Goal: Check status: Check status

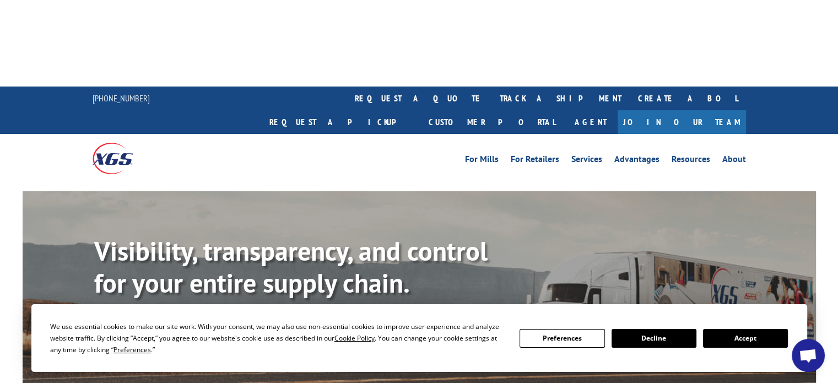
click at [143, 321] on link "Track shipment" at bounding box center [146, 332] width 104 height 23
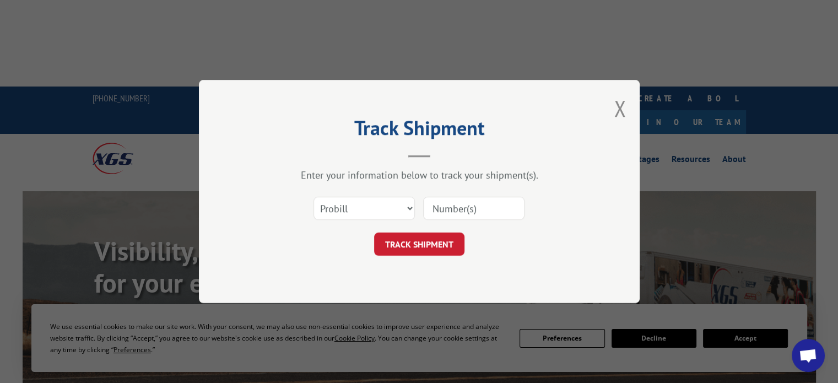
click at [489, 203] on input at bounding box center [473, 208] width 101 height 23
paste input "17687460"
type input "17687460"
click at [436, 246] on button "TRACK SHIPMENT" at bounding box center [419, 243] width 90 height 23
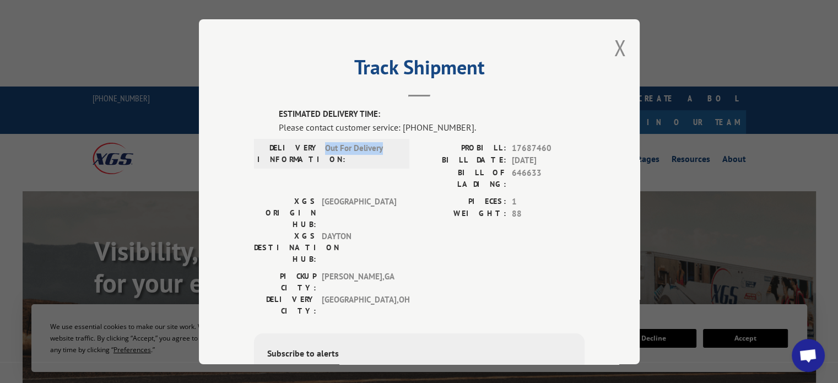
drag, startPoint x: 383, startPoint y: 139, endPoint x: 322, endPoint y: 143, distance: 60.7
click at [322, 143] on div "DELIVERY INFORMATION: Out For Delivery" at bounding box center [331, 153] width 155 height 30
click at [325, 143] on span "Out For Delivery" at bounding box center [362, 153] width 74 height 23
drag, startPoint x: 361, startPoint y: 148, endPoint x: 323, endPoint y: 146, distance: 38.0
click at [325, 146] on span "Out For Delivery" at bounding box center [362, 153] width 74 height 23
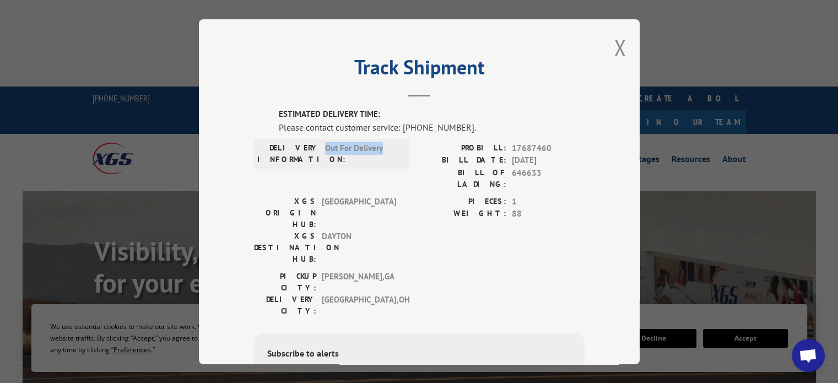
click at [353, 146] on span "Out For Delivery" at bounding box center [362, 153] width 74 height 23
click at [390, 147] on span "Out For Delivery" at bounding box center [362, 153] width 74 height 23
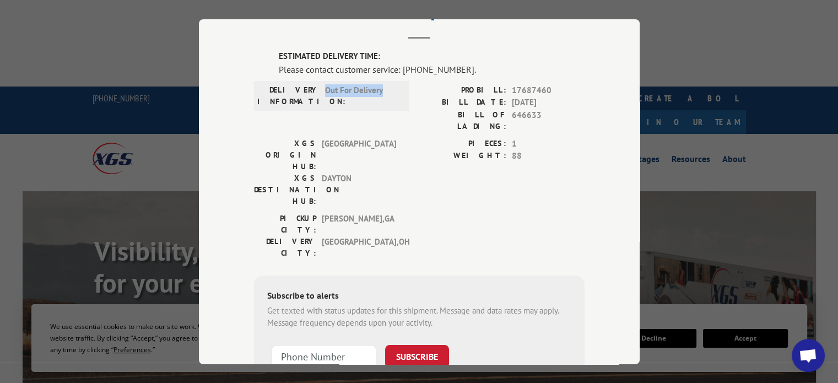
scroll to position [19, 0]
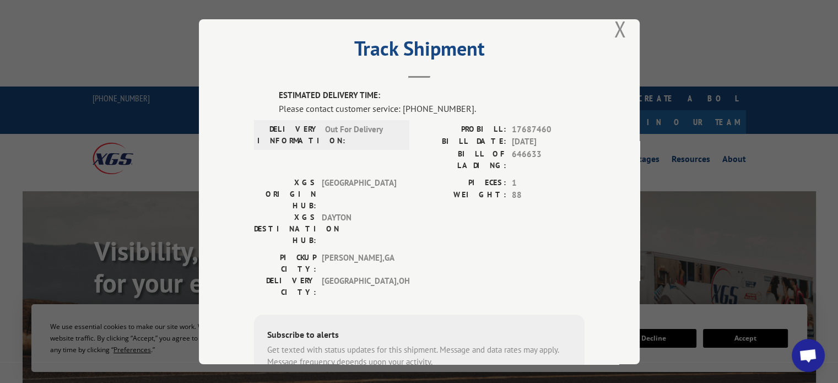
click at [511, 146] on div "PROBILL: 17687460 BILL DATE: [DATE] BILL OF LADING: 646633" at bounding box center [501, 147] width 165 height 48
drag, startPoint x: 481, startPoint y: 126, endPoint x: 568, endPoint y: 137, distance: 87.7
click at [568, 137] on div "PROBILL: 17687460 BILL DATE: [DATE] BILL OF LADING: 646633" at bounding box center [501, 147] width 165 height 48
click at [568, 137] on span "[DATE]" at bounding box center [548, 141] width 73 height 13
click at [614, 32] on button "Close modal" at bounding box center [620, 28] width 12 height 29
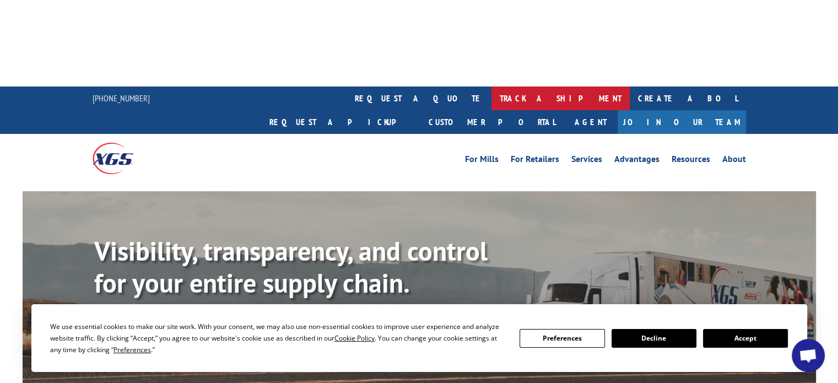
click at [491, 86] on link "track a shipment" at bounding box center [560, 98] width 138 height 24
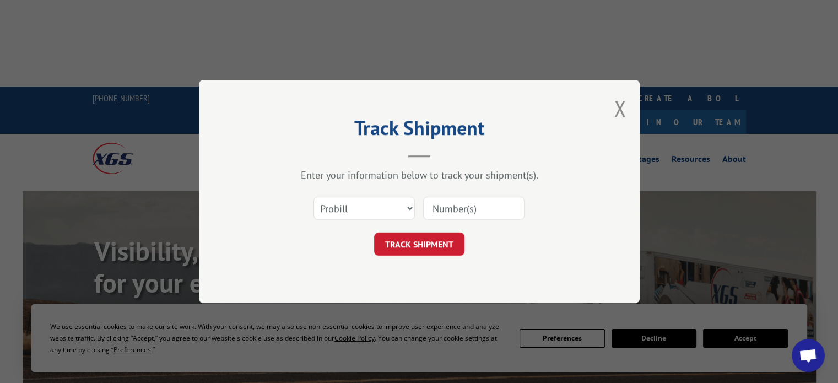
scroll to position [0, 0]
click at [452, 199] on input at bounding box center [473, 208] width 101 height 23
paste input "17687460"
type input "17687460"
click at [445, 233] on button "TRACK SHIPMENT" at bounding box center [419, 243] width 90 height 23
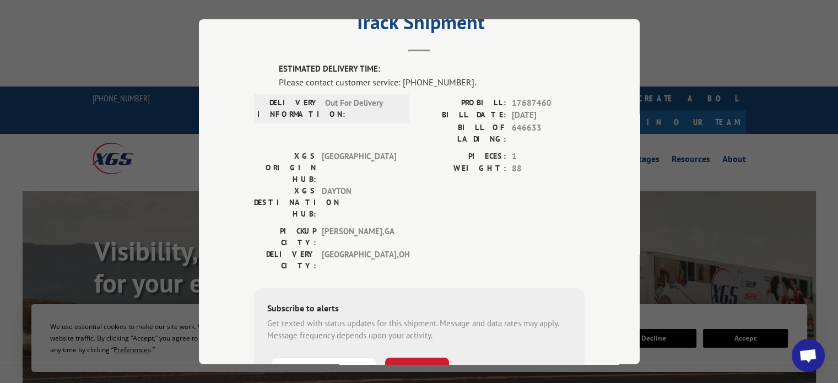
scroll to position [55, 0]
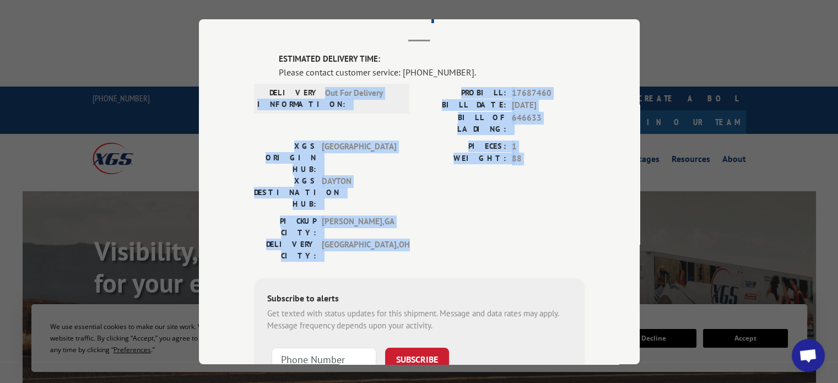
drag, startPoint x: 387, startPoint y: 187, endPoint x: 316, endPoint y: 92, distance: 118.1
click at [316, 92] on div "ESTIMATED DELIVERY TIME: Please contact customer service: [PHONE_NUMBER]. DELIV…" at bounding box center [419, 240] width 330 height 375
click at [316, 92] on div "DELIVERY INFORMATION: Out For Delivery" at bounding box center [331, 97] width 149 height 23
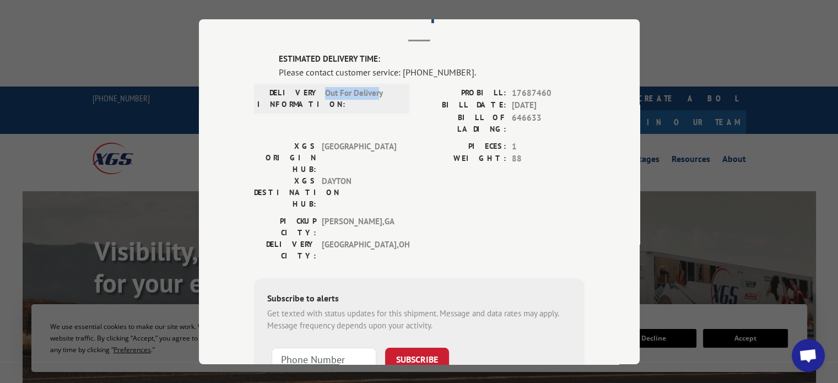
drag, startPoint x: 369, startPoint y: 96, endPoint x: 318, endPoint y: 95, distance: 50.7
click at [318, 95] on div "DELIVERY INFORMATION: Out For Delivery" at bounding box center [331, 97] width 149 height 23
click at [325, 93] on span "Out For Delivery" at bounding box center [362, 97] width 74 height 23
drag, startPoint x: 323, startPoint y: 93, endPoint x: 368, endPoint y: 93, distance: 45.2
click at [368, 93] on span "Out For Delivery" at bounding box center [362, 97] width 74 height 23
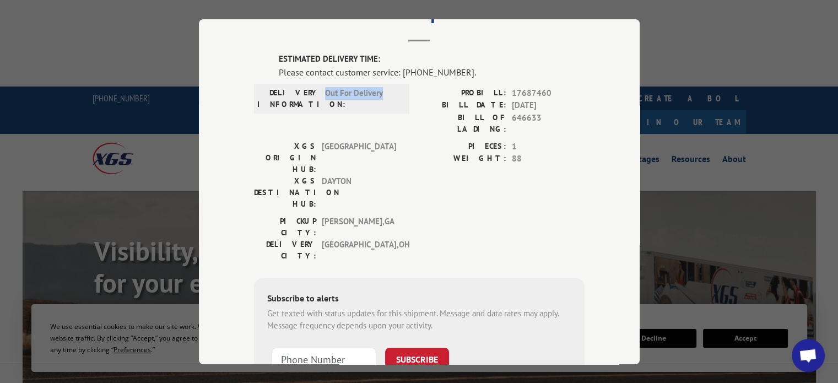
click at [386, 91] on span "Out For Delivery" at bounding box center [362, 97] width 74 height 23
drag, startPoint x: 380, startPoint y: 92, endPoint x: 321, endPoint y: 91, distance: 58.9
click at [325, 91] on span "Out For Delivery" at bounding box center [362, 97] width 74 height 23
click at [379, 100] on span "Out For Delivery" at bounding box center [362, 97] width 74 height 23
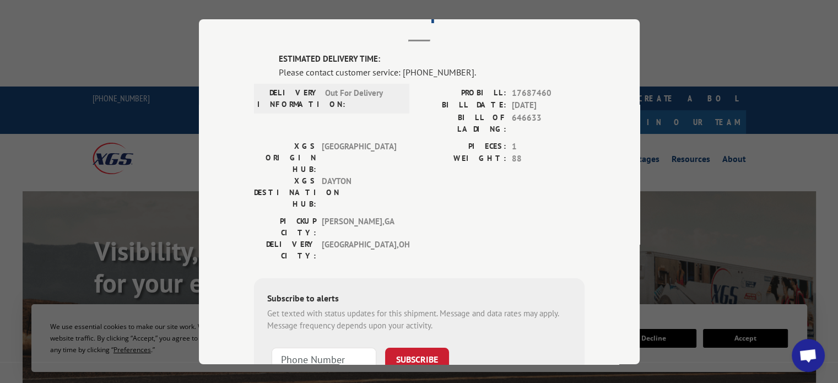
click at [674, 34] on div "Track Shipment ESTIMATED DELIVERY TIME: Please contact customer service: [PHONE…" at bounding box center [419, 191] width 838 height 383
click at [181, 104] on div "Track Shipment ESTIMATED DELIVERY TIME: Please contact customer service: [PHONE…" at bounding box center [419, 191] width 838 height 383
drag, startPoint x: 377, startPoint y: 95, endPoint x: 321, endPoint y: 92, distance: 55.7
click at [325, 92] on span "Out For Delivery" at bounding box center [362, 97] width 74 height 23
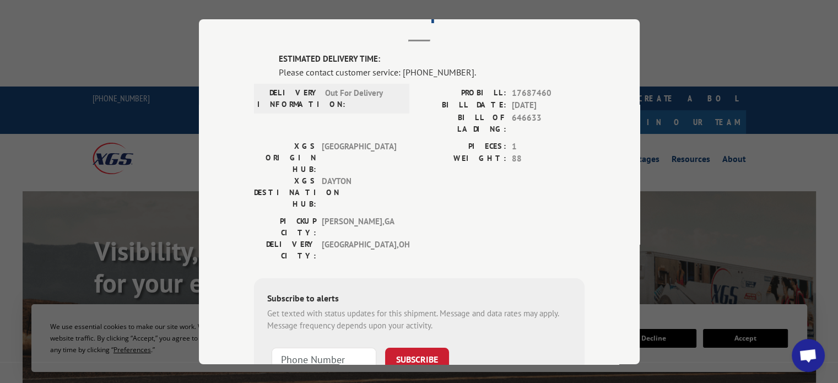
drag, startPoint x: 509, startPoint y: 102, endPoint x: 571, endPoint y: 102, distance: 61.7
click at [571, 102] on span "[DATE]" at bounding box center [548, 105] width 73 height 13
click at [355, 93] on span "Out For Delivery" at bounding box center [362, 97] width 74 height 23
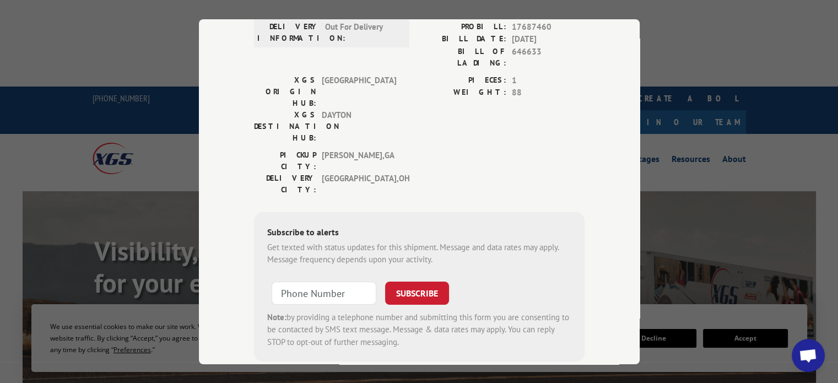
scroll to position [129, 0]
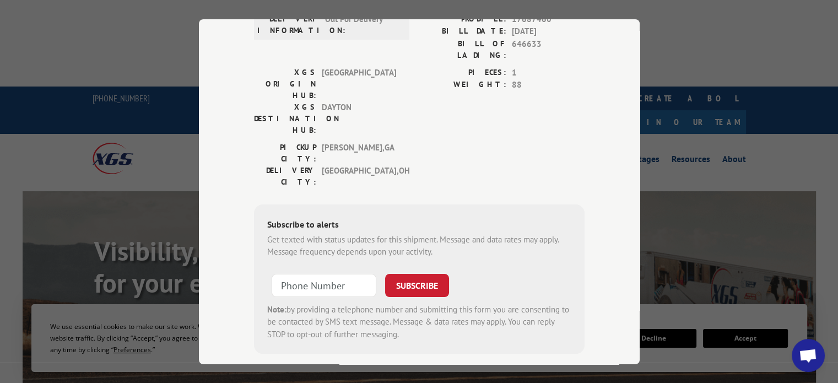
click at [177, 127] on div "Track Shipment ESTIMATED DELIVERY TIME: Please contact customer service: [PHONE…" at bounding box center [419, 191] width 838 height 383
click at [707, 50] on div "Track Shipment ESTIMATED DELIVERY TIME: Please contact customer service: [PHONE…" at bounding box center [419, 191] width 838 height 383
